Goal: Find specific page/section: Find specific page/section

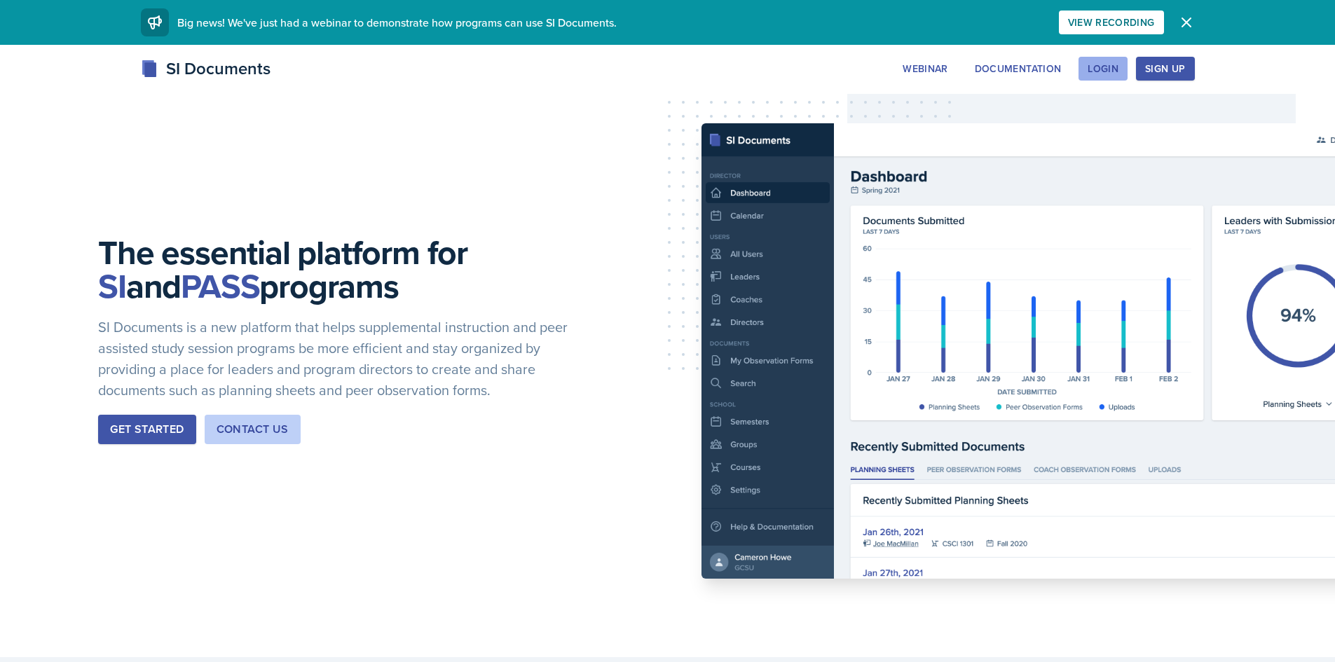
click at [1106, 75] on button "Login" at bounding box center [1102, 69] width 49 height 24
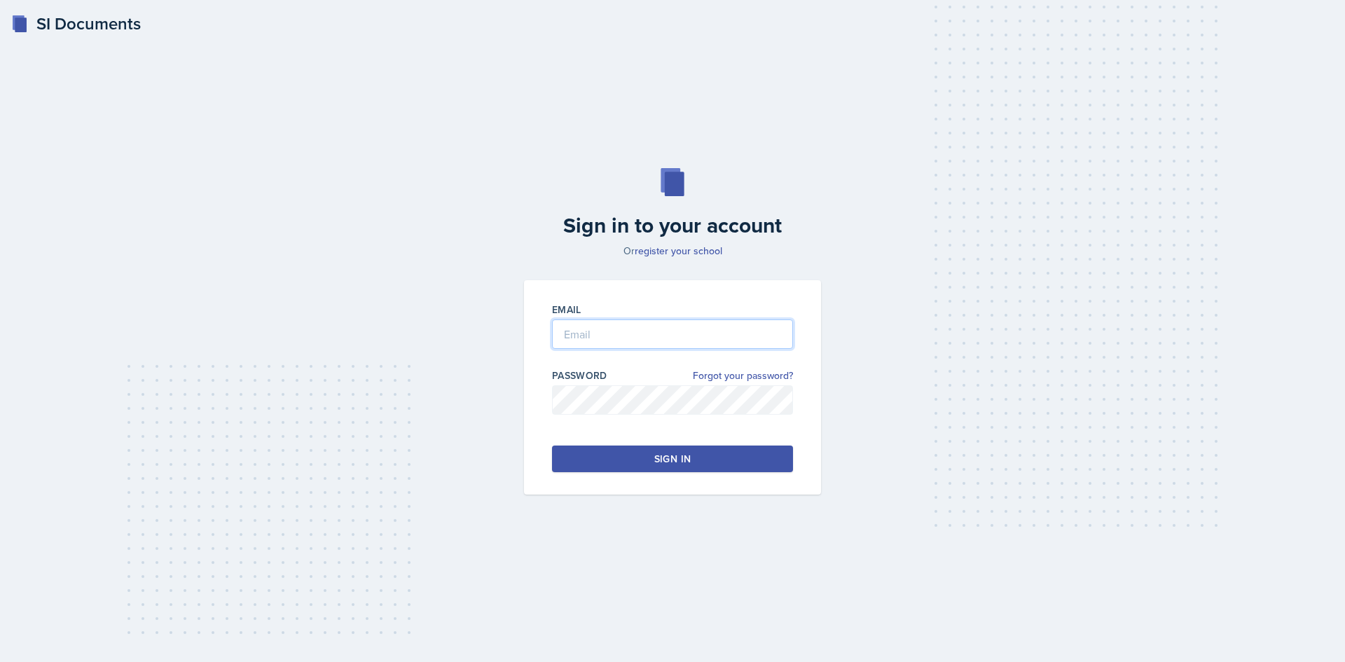
click at [640, 338] on input "email" at bounding box center [672, 333] width 241 height 29
type input "[EMAIL_ADDRESS][DOMAIN_NAME]"
click at [627, 450] on button "Sign in" at bounding box center [672, 459] width 241 height 27
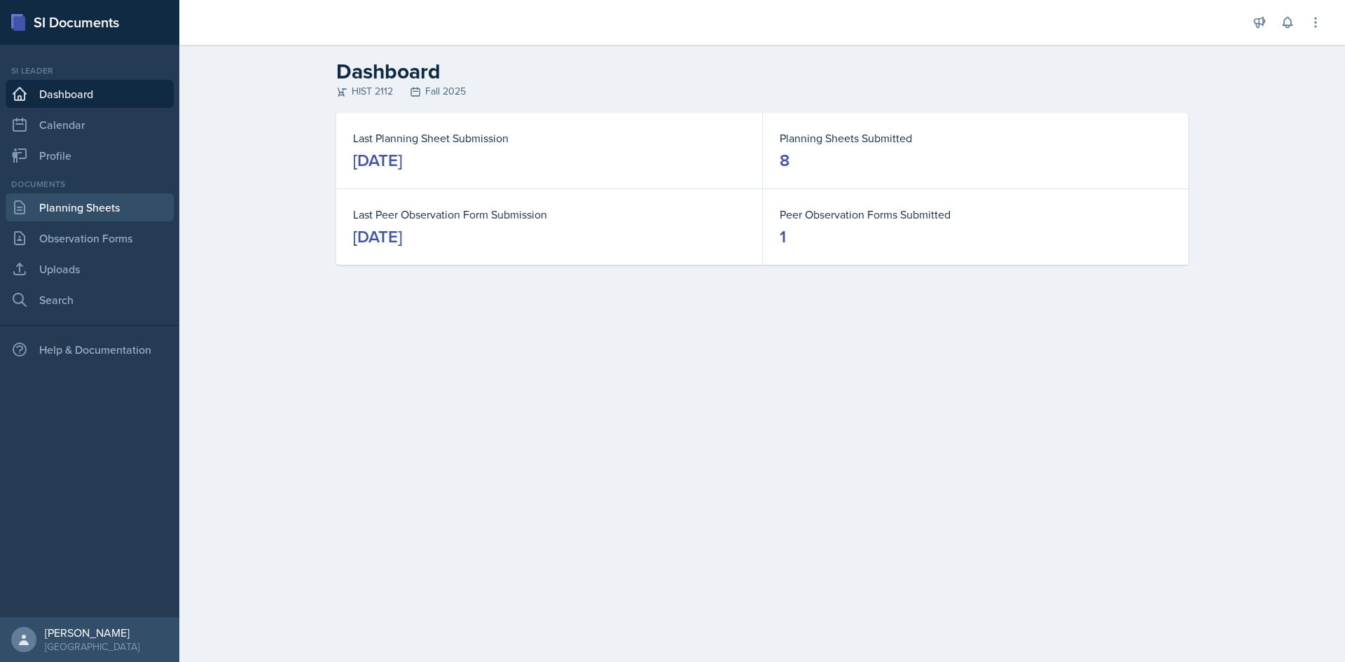
click at [86, 204] on link "Planning Sheets" at bounding box center [90, 207] width 168 height 28
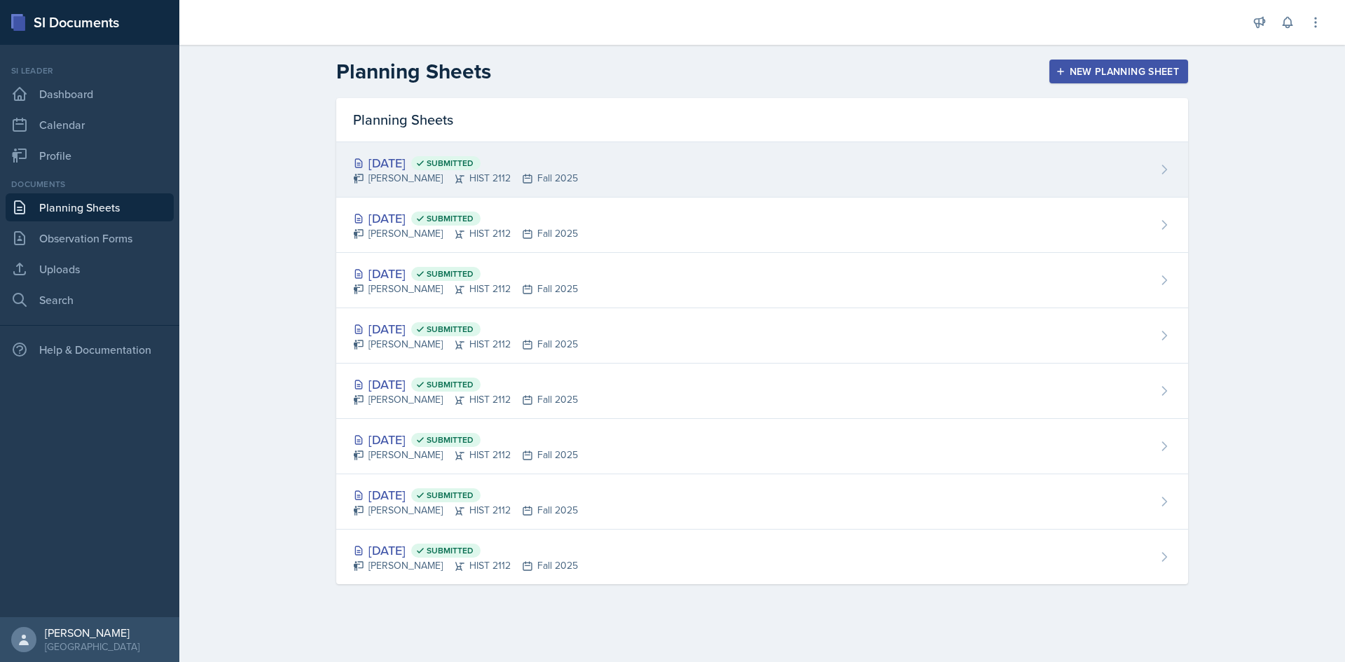
click at [434, 166] on div "[DATE] Submitted" at bounding box center [465, 162] width 225 height 19
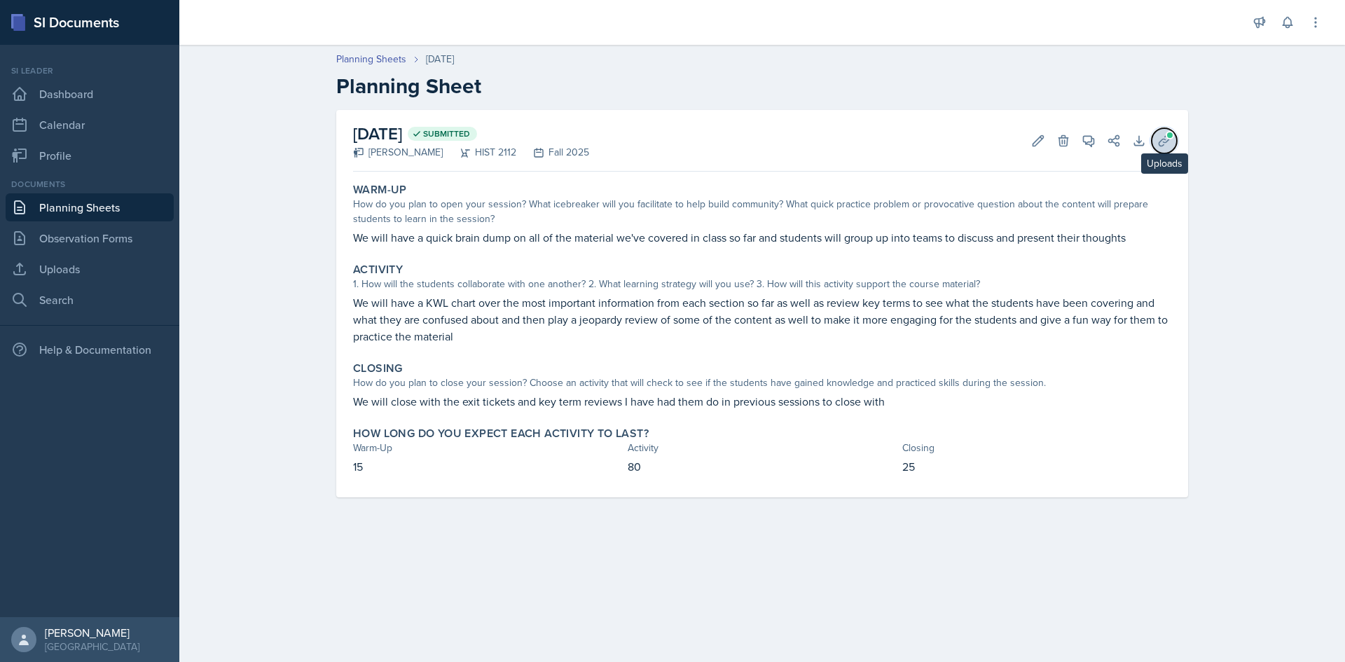
click at [1159, 137] on icon at bounding box center [1164, 141] width 14 height 14
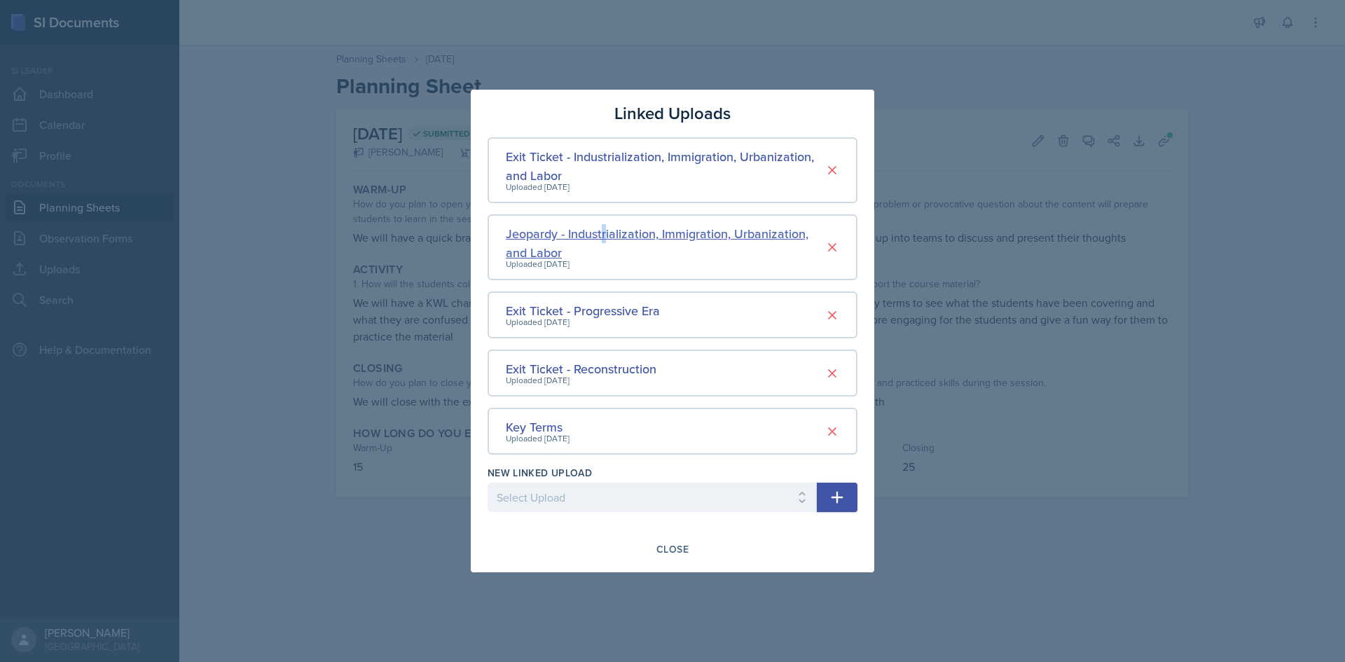
click at [606, 232] on div "Jeopardy - Industrialization, Immigration, Urbanization, and Labor" at bounding box center [665, 243] width 319 height 38
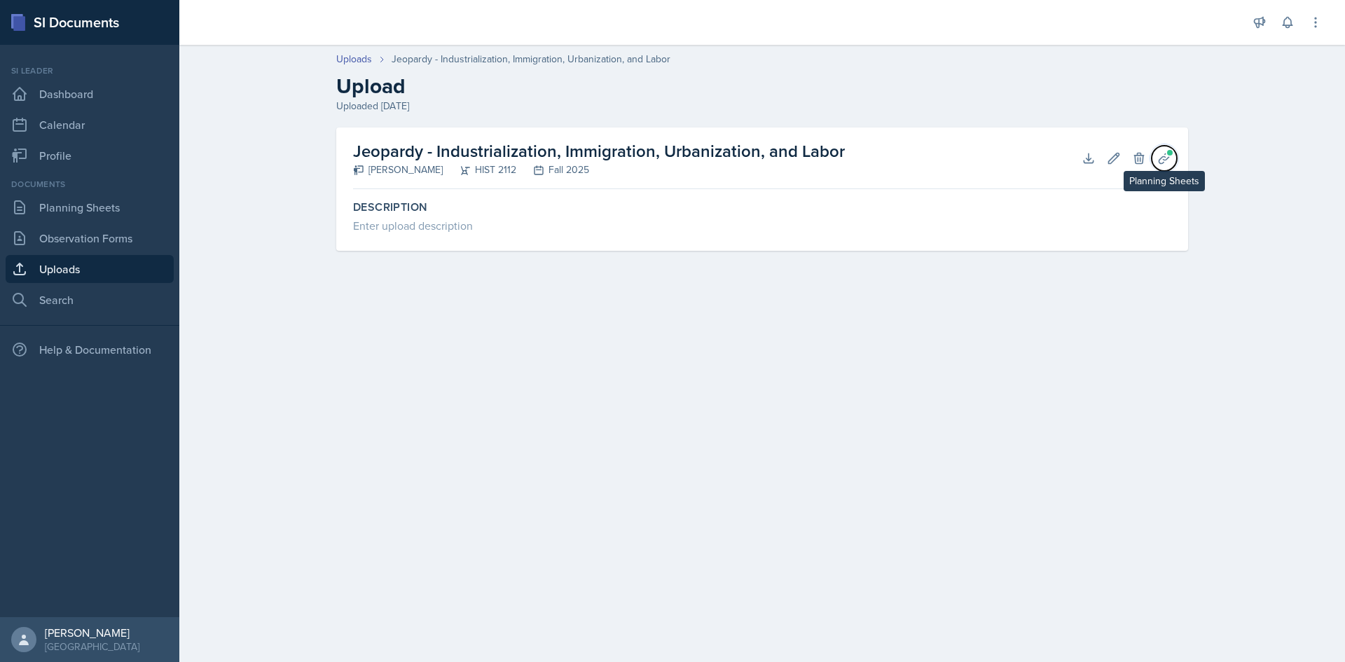
click at [1159, 156] on icon at bounding box center [1164, 158] width 14 height 14
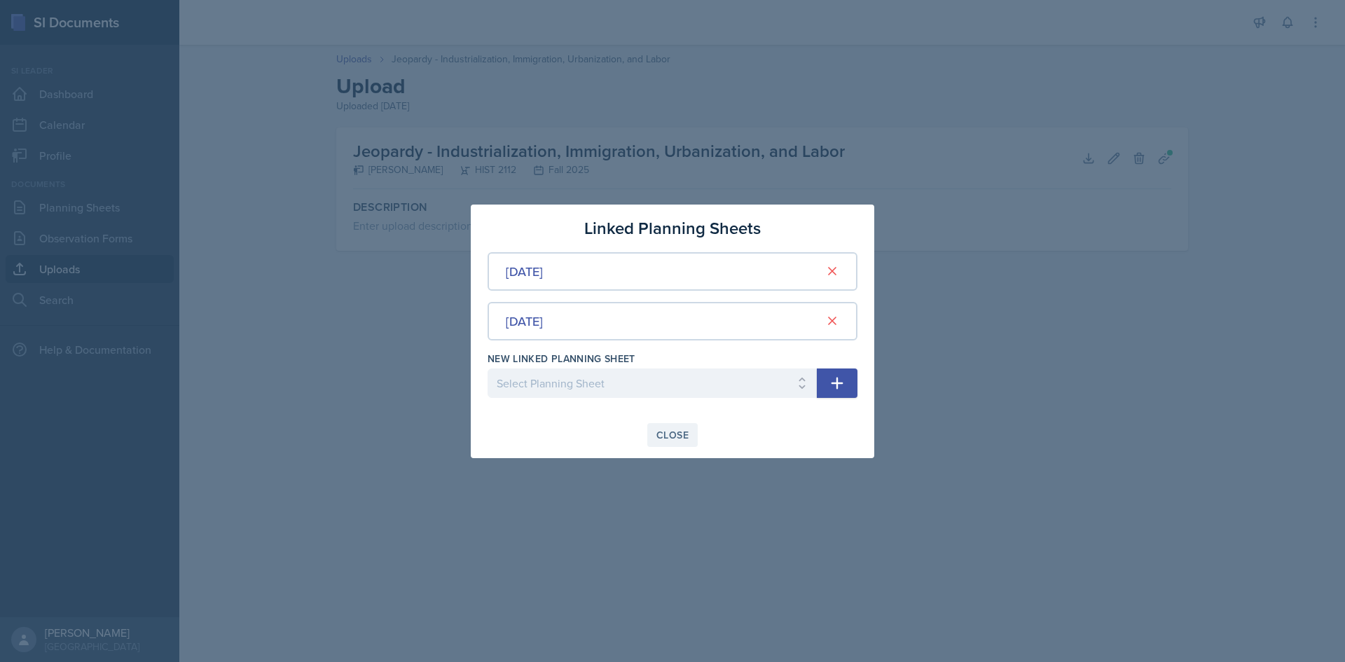
click at [679, 427] on button "Close" at bounding box center [672, 435] width 50 height 24
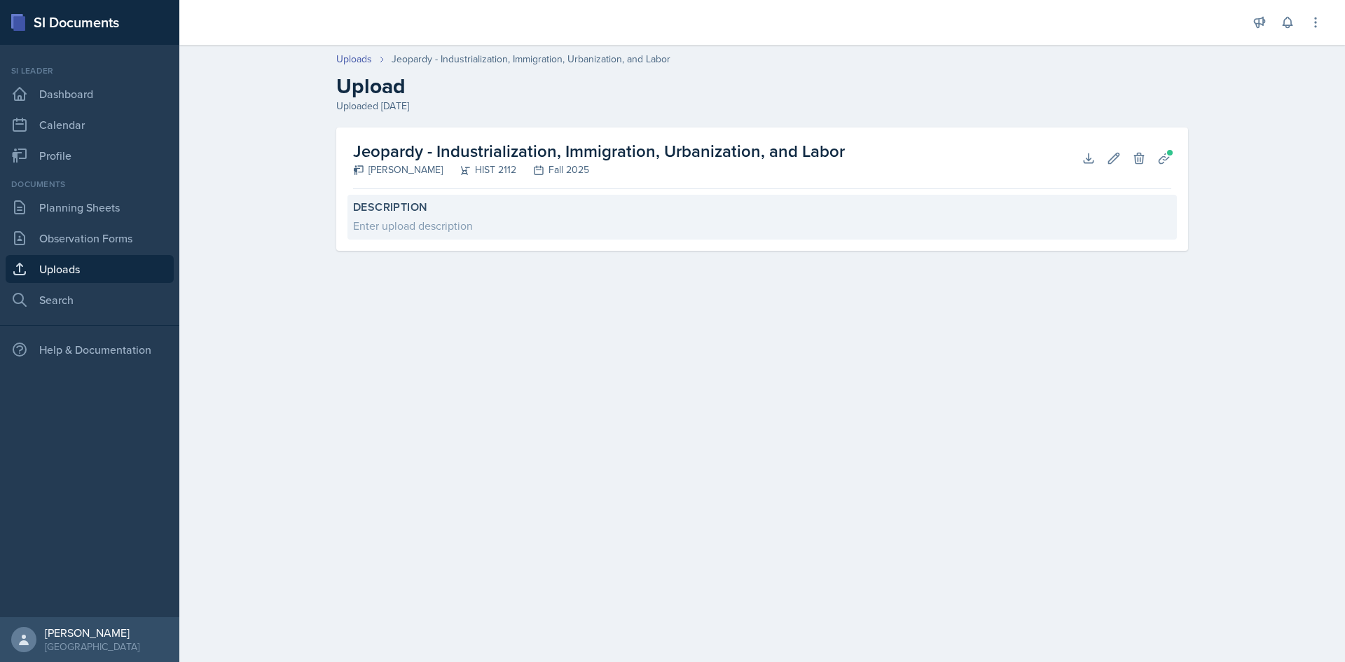
click at [443, 226] on div "Enter upload description" at bounding box center [762, 225] width 818 height 17
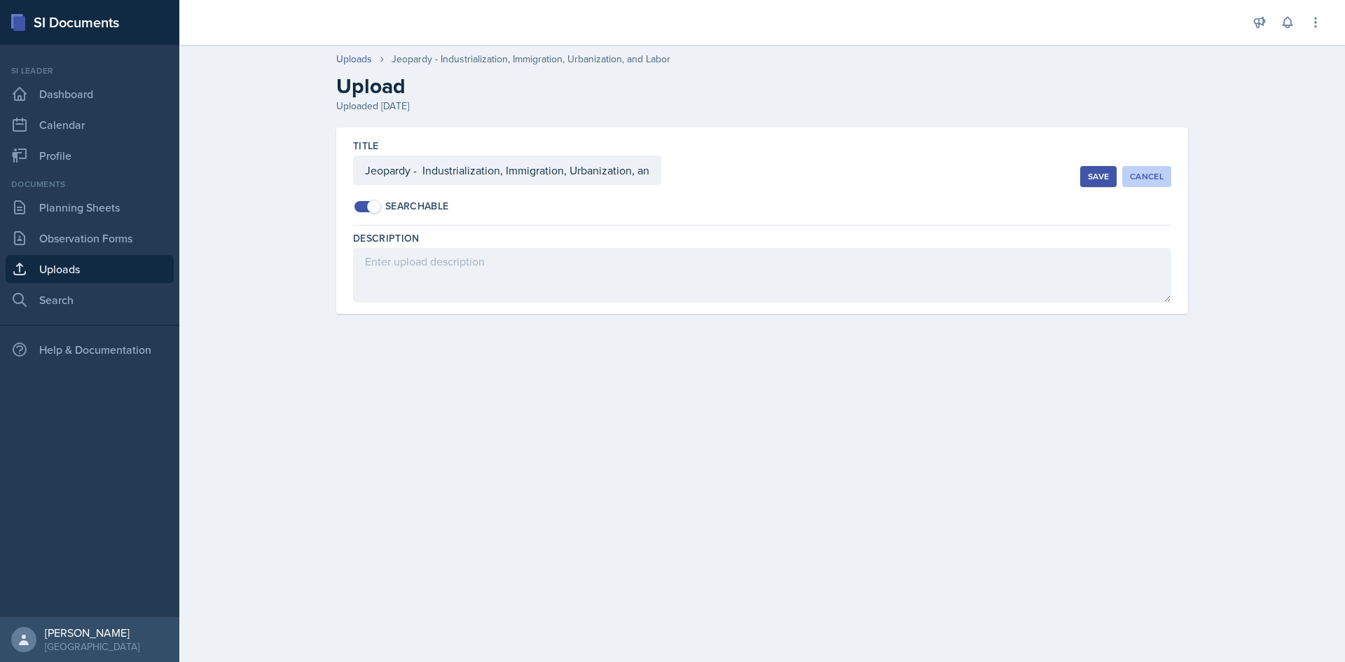
click at [1135, 181] on div "Cancel" at bounding box center [1147, 176] width 34 height 11
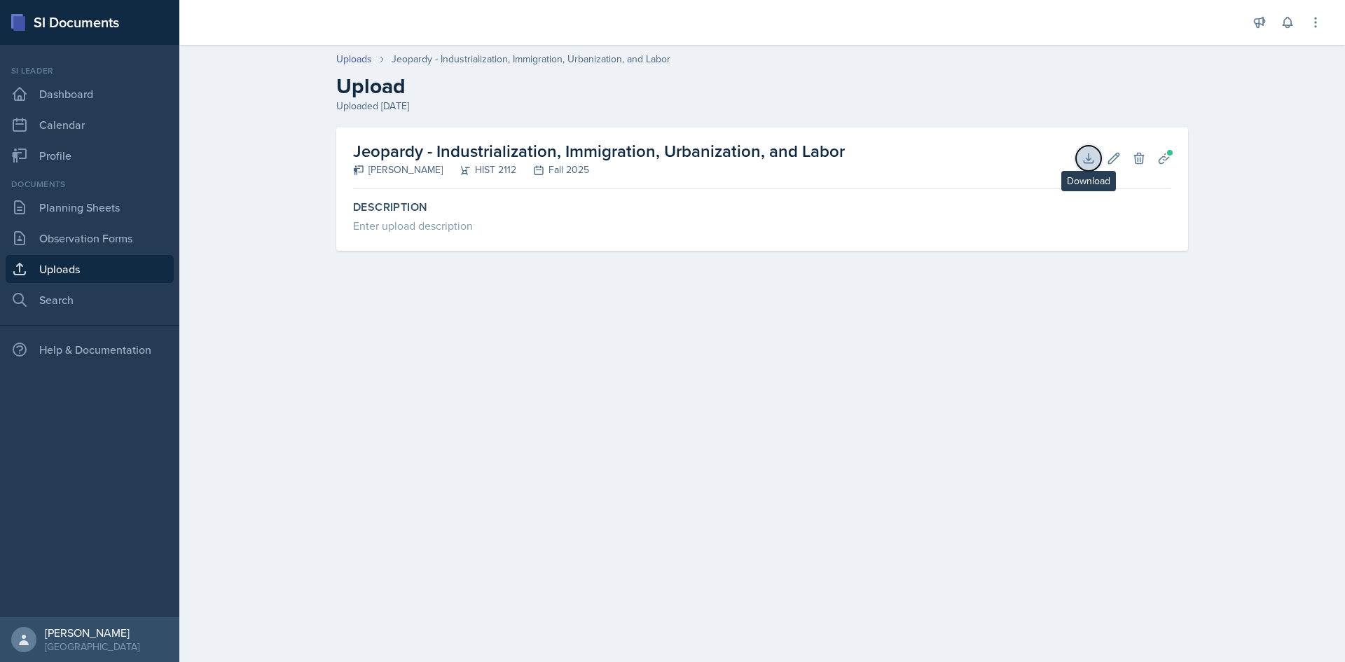
click at [1094, 159] on icon at bounding box center [1089, 158] width 14 height 14
click at [360, 58] on link "Uploads" at bounding box center [354, 59] width 36 height 15
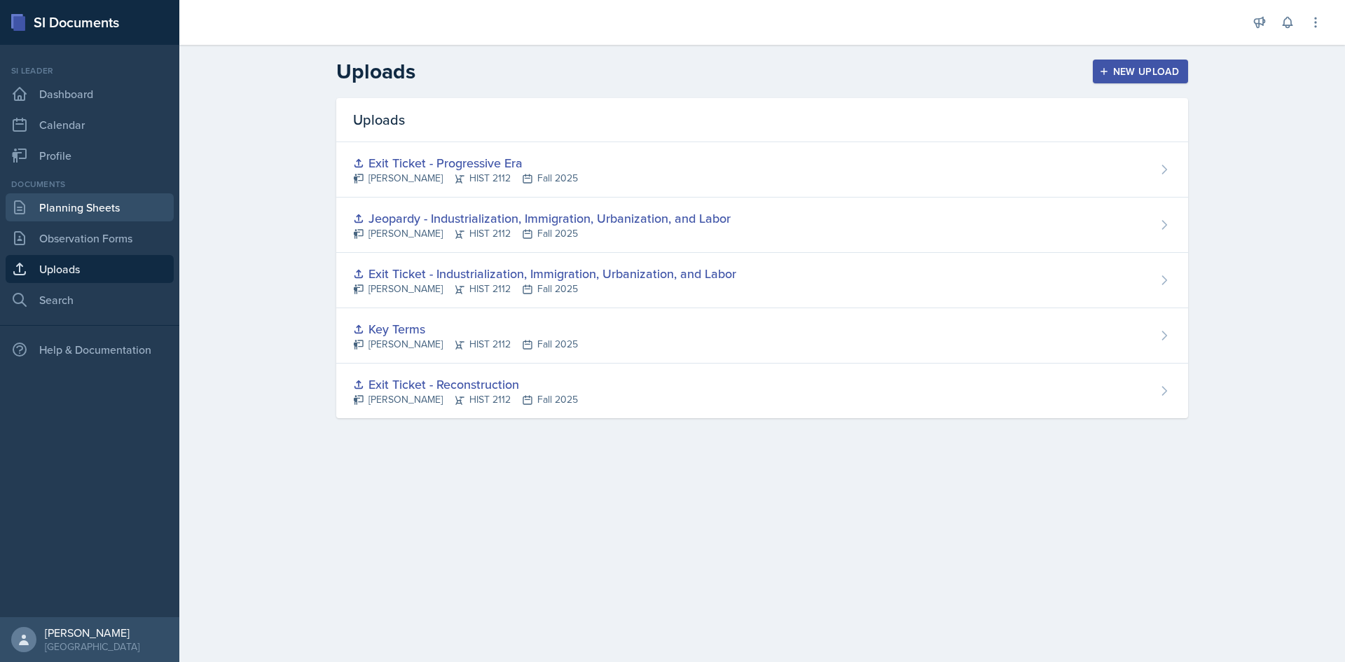
click at [134, 207] on link "Planning Sheets" at bounding box center [90, 207] width 168 height 28
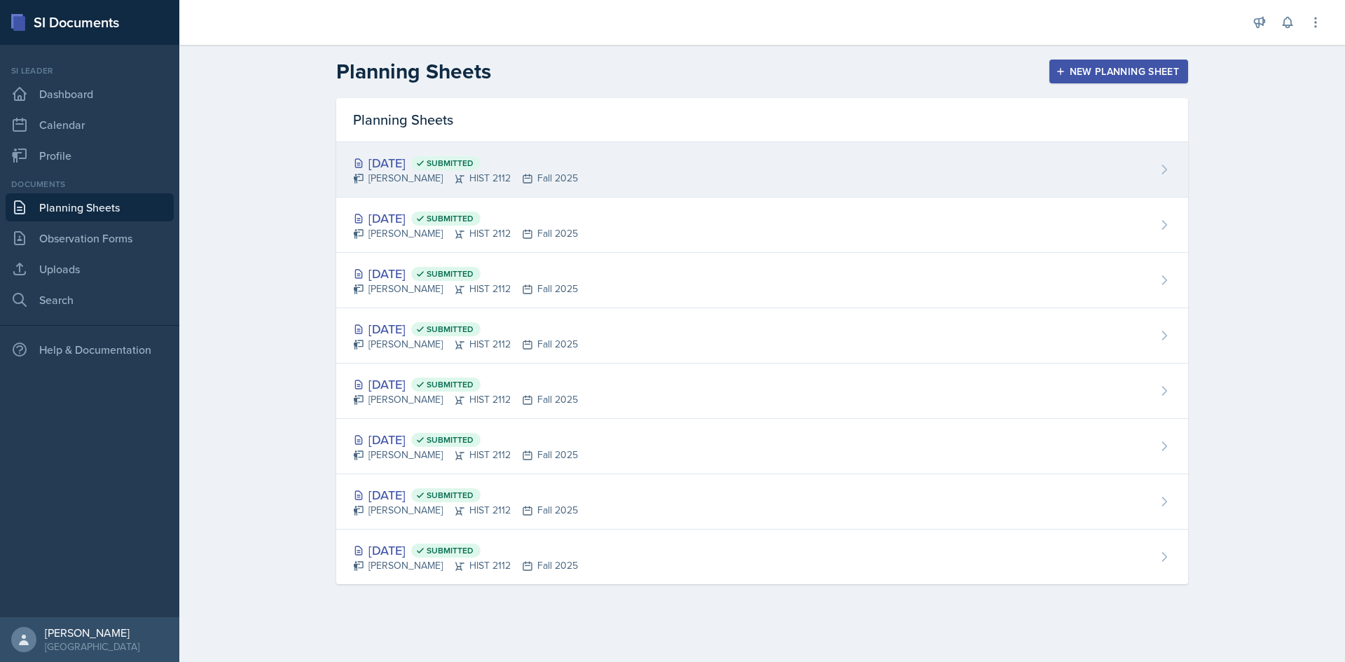
click at [402, 164] on div "[DATE] Submitted" at bounding box center [465, 162] width 225 height 19
